Goal: Task Accomplishment & Management: Complete application form

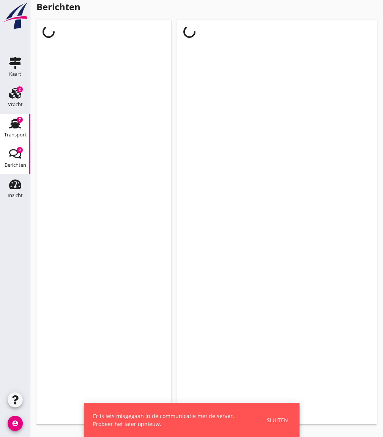
click at [13, 128] on use at bounding box center [15, 124] width 12 height 10
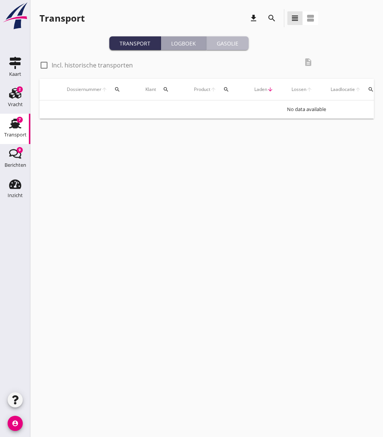
click at [230, 50] on button "Gasolie" at bounding box center [227, 43] width 42 height 14
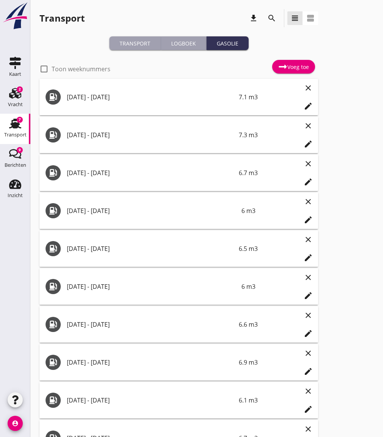
click at [50, 73] on div "check_box_outline_blank Toon weeknummers" at bounding box center [74, 68] width 71 height 9
click at [47, 71] on div at bounding box center [44, 69] width 13 height 13
checkbox input "true"
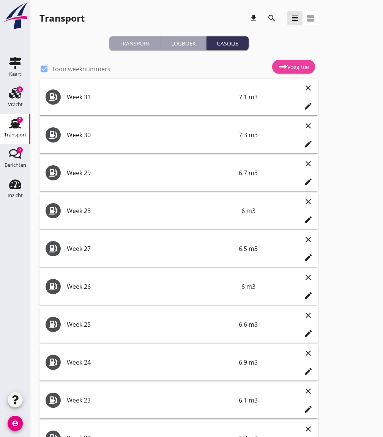
click at [287, 62] on link "Voeg toe" at bounding box center [293, 67] width 43 height 14
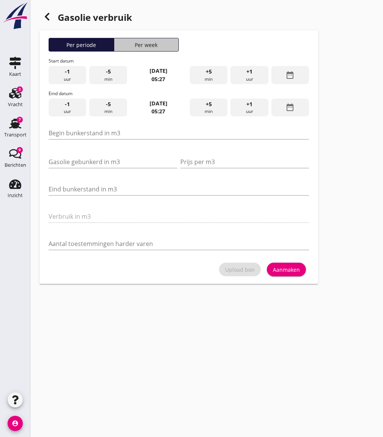
click at [153, 50] on button "Per week" at bounding box center [146, 45] width 65 height 14
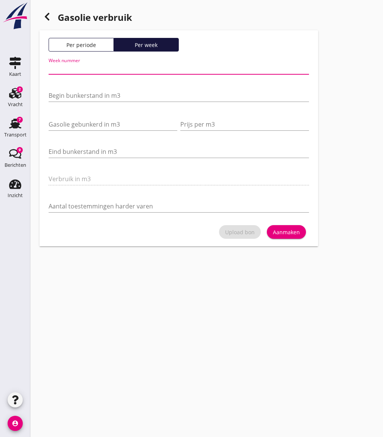
click at [111, 74] on div "Week nummer" at bounding box center [179, 68] width 260 height 12
type input "32"
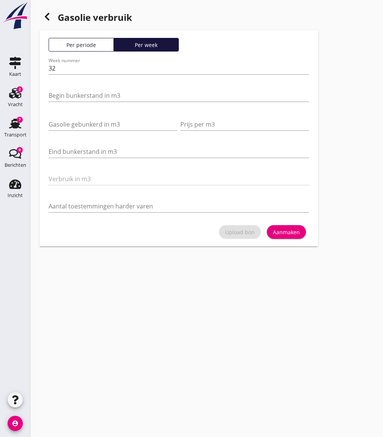
click at [106, 88] on div "Begin bunkerstand in m3" at bounding box center [179, 97] width 260 height 24
click at [106, 89] on div "Begin bunkerstand in m3" at bounding box center [179, 97] width 260 height 24
click at [107, 94] on input "Begin bunkerstand in m3" at bounding box center [179, 96] width 260 height 12
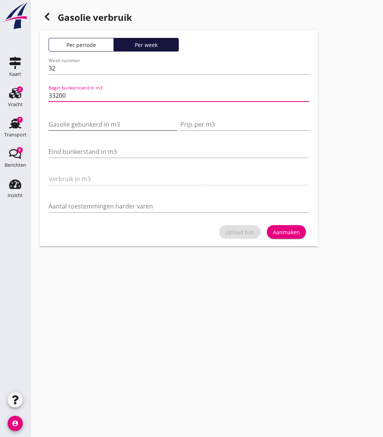
type input "33200"
click at [100, 126] on input "Gasolie gebunkerd in m3" at bounding box center [113, 124] width 129 height 12
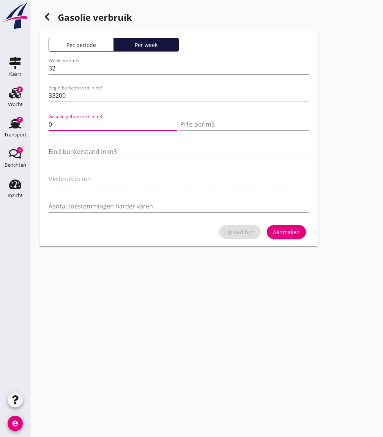
type input "0"
click at [110, 142] on div "Eind bunkerstand in m3" at bounding box center [179, 153] width 260 height 24
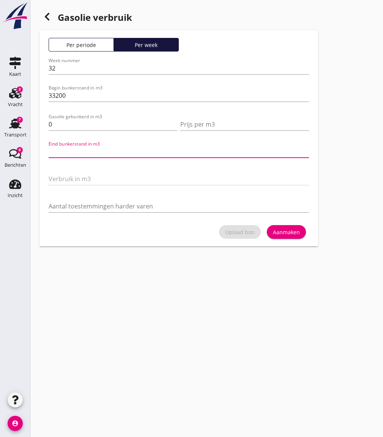
click at [110, 148] on input "Eind bunkerstand in m3" at bounding box center [179, 152] width 260 height 12
click at [47, 21] on div at bounding box center [46, 16] width 15 height 15
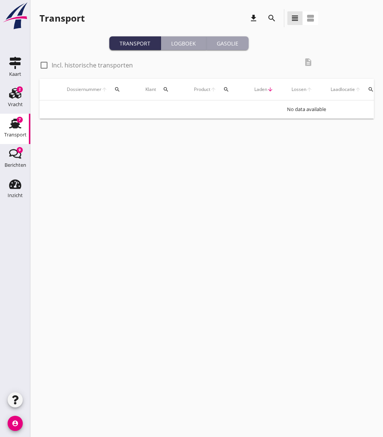
click at [236, 38] on button "Gasolie" at bounding box center [227, 43] width 42 height 14
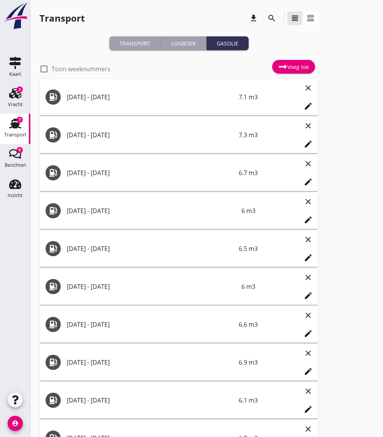
click at [286, 71] on icon at bounding box center [282, 66] width 9 height 9
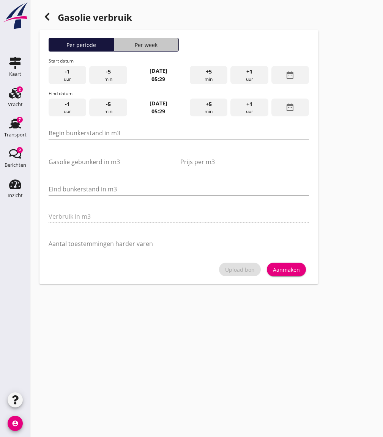
drag, startPoint x: 133, startPoint y: 41, endPoint x: 124, endPoint y: 53, distance: 15.1
click at [133, 41] on div "Per week" at bounding box center [146, 45] width 58 height 8
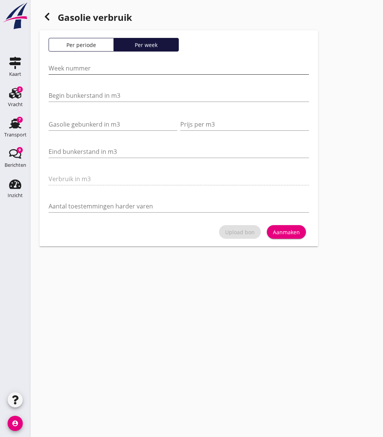
click at [99, 71] on input "Week nummer" at bounding box center [179, 68] width 260 height 12
type input "32"
click at [104, 89] on div "Begin bunkerstand in m3" at bounding box center [179, 97] width 260 height 24
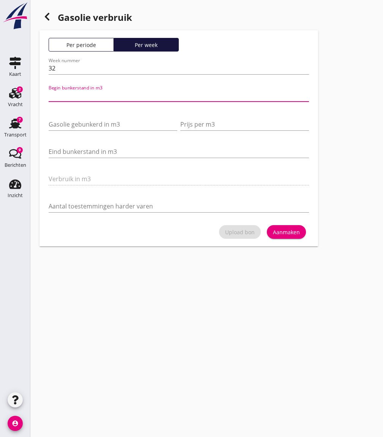
click at [106, 93] on input "Begin bunkerstand in m3" at bounding box center [179, 96] width 260 height 12
type input "33200"
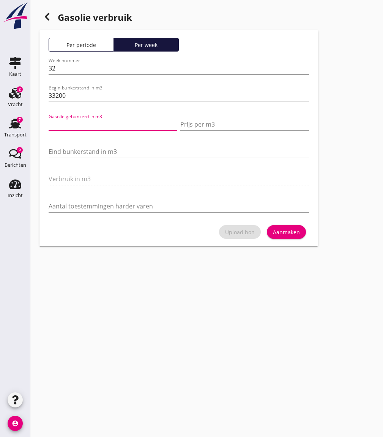
click at [111, 124] on input "Gasolie gebunkerd in m3" at bounding box center [113, 124] width 129 height 12
type input "0"
click at [86, 160] on div "Eind bunkerstand in m3" at bounding box center [179, 156] width 260 height 20
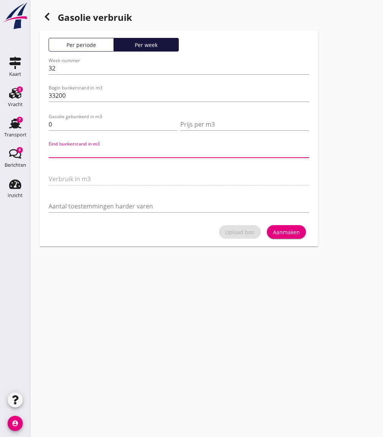
click at [89, 156] on input "Eind bunkerstand in m3" at bounding box center [179, 152] width 260 height 12
type input "33198"
type input "2"
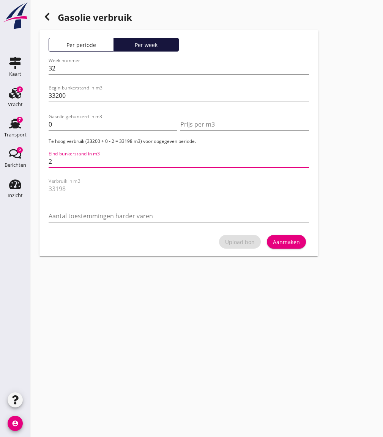
type input "33175"
type input "25"
type input "32944"
type input "256"
type input "30635"
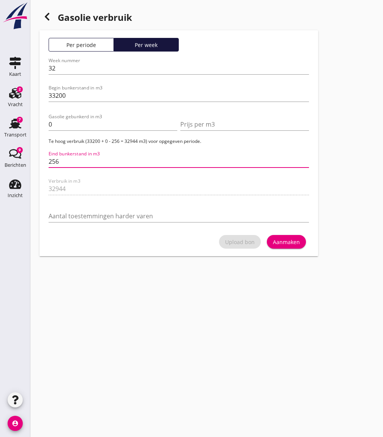
type input "2565"
type input "7550"
type input "25650"
click at [208, 192] on div "Verbruik in m3 7550" at bounding box center [179, 190] width 260 height 24
click at [96, 154] on div "Eind bunkerstand in m3 25650" at bounding box center [179, 163] width 260 height 24
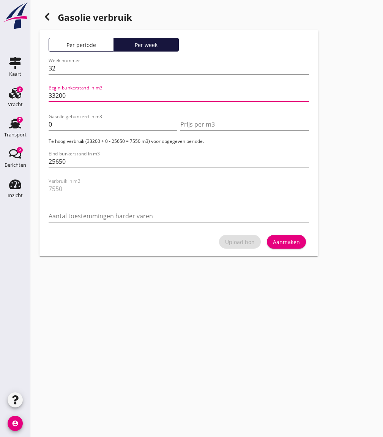
click at [71, 96] on input "33200" at bounding box center [179, 96] width 260 height 12
type input "33.2"
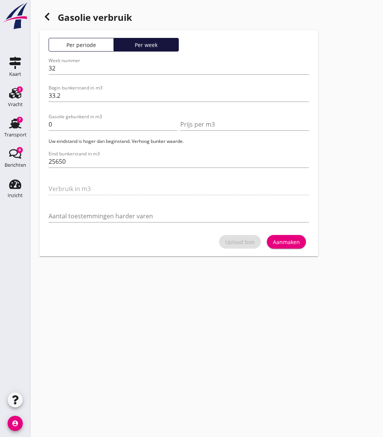
click at [76, 153] on div "Eind bunkerstand in m3 25650" at bounding box center [179, 163] width 260 height 24
drag, startPoint x: 77, startPoint y: 156, endPoint x: 77, endPoint y: 160, distance: 4.2
click at [77, 157] on input "25650" at bounding box center [179, 162] width 260 height 12
click at [77, 160] on input "25650" at bounding box center [179, 162] width 260 height 12
type input "2525650"
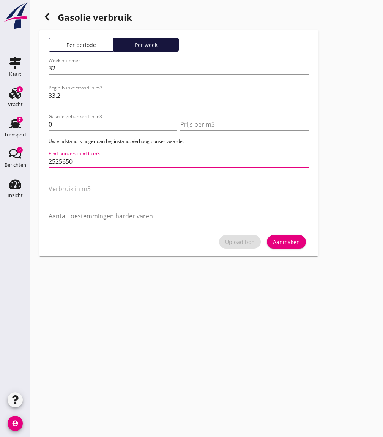
type input "7.944"
type input "25.25650"
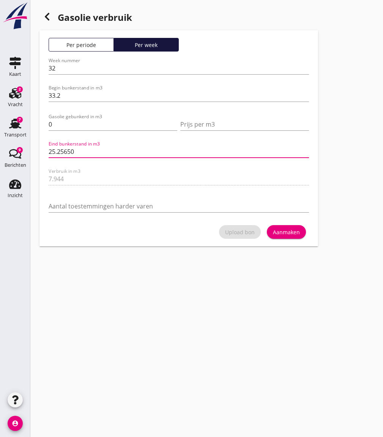
type input "7.574"
type input "25.625650"
type input "7.547"
type input "25.6525650"
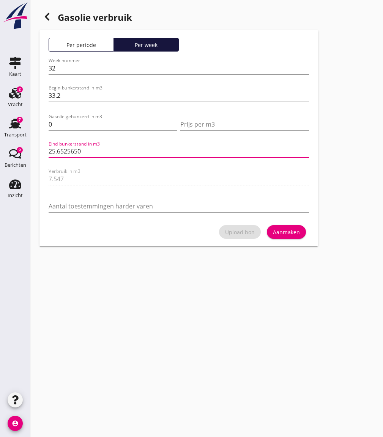
drag, startPoint x: 95, startPoint y: 149, endPoint x: 65, endPoint y: 156, distance: 30.8
click at [65, 156] on input "25.6525650" at bounding box center [179, 152] width 260 height 12
type input "7.55"
type input "25.65"
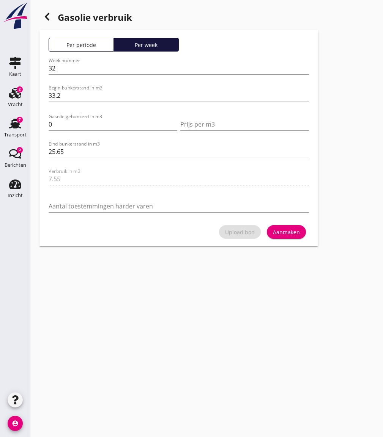
click at [117, 170] on div "Verbruik in m3 7.55" at bounding box center [179, 180] width 260 height 24
click at [287, 237] on button "Aanmaken" at bounding box center [286, 232] width 39 height 14
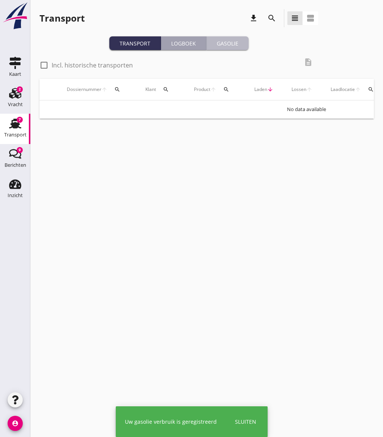
click at [229, 43] on div "Gasolie" at bounding box center [227, 43] width 36 height 8
